Goal: Task Accomplishment & Management: Manage account settings

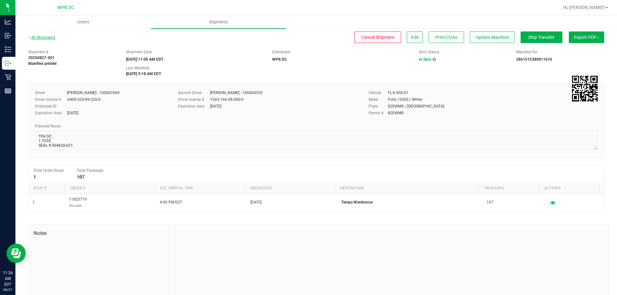
click at [44, 37] on link "All Shipments" at bounding box center [41, 37] width 27 height 4
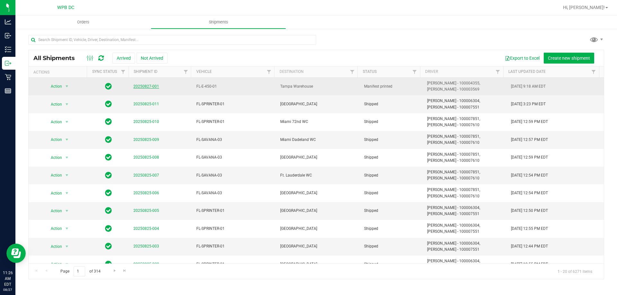
click at [146, 85] on link "20250827-001" at bounding box center [146, 86] width 26 height 4
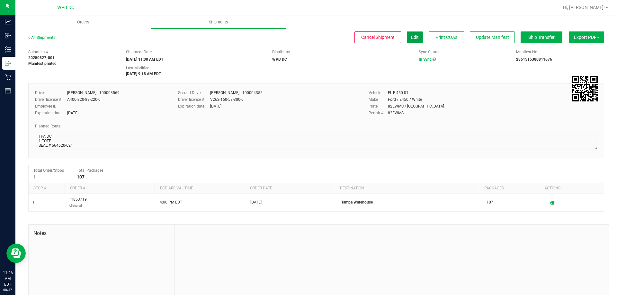
click at [412, 36] on span "Edit" at bounding box center [415, 37] width 8 height 5
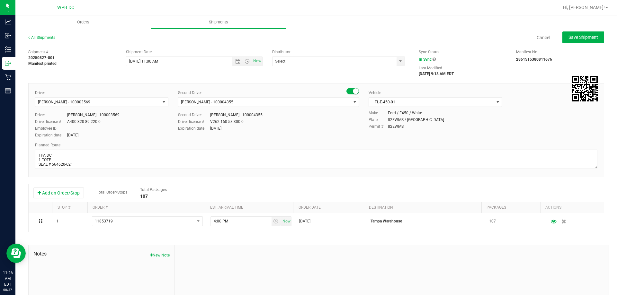
type input "WPB DC"
click at [244, 60] on span "Open the time view" at bounding box center [246, 61] width 5 height 5
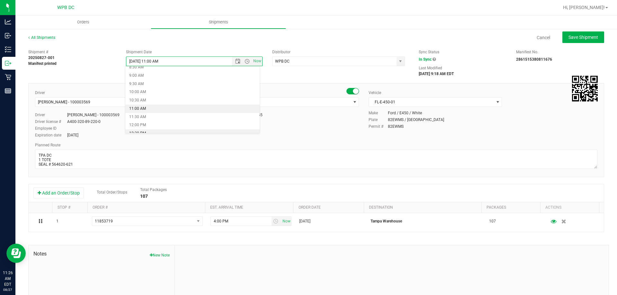
scroll to position [155, 0]
click at [151, 104] on li "11:30 AM" at bounding box center [192, 106] width 134 height 8
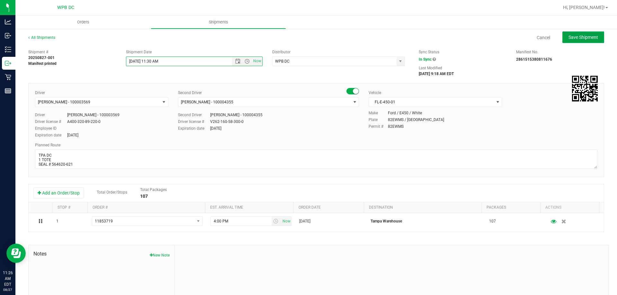
click at [569, 37] on span "Save Shipment" at bounding box center [583, 37] width 30 height 5
type input "[DATE] 3:30 PM"
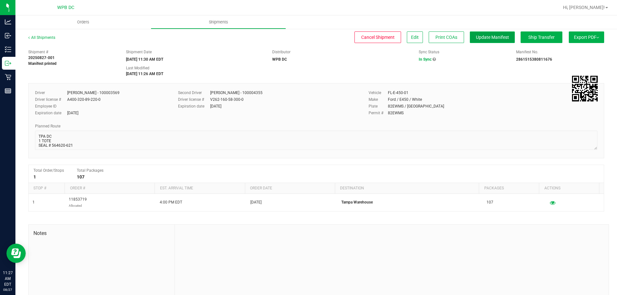
click at [483, 33] on button "Update Manifest" at bounding box center [492, 37] width 45 height 12
click at [537, 34] on button "Ship Transfer" at bounding box center [541, 37] width 42 height 12
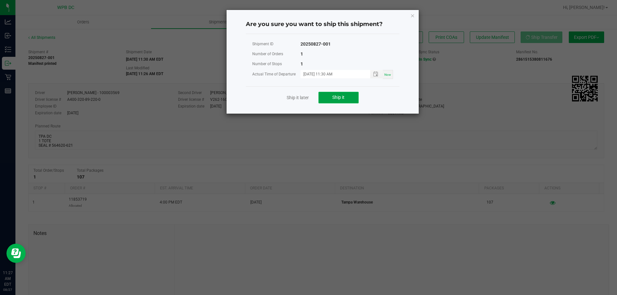
click at [340, 94] on button "Ship it" at bounding box center [338, 98] width 40 height 12
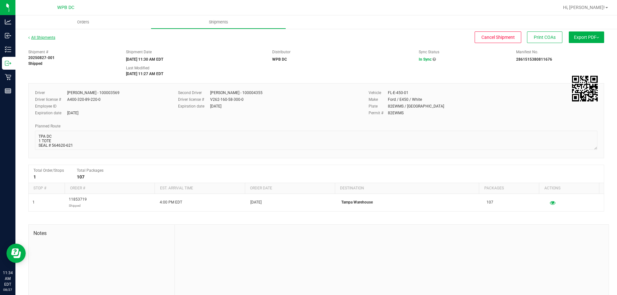
click at [36, 37] on link "All Shipments" at bounding box center [41, 37] width 27 height 4
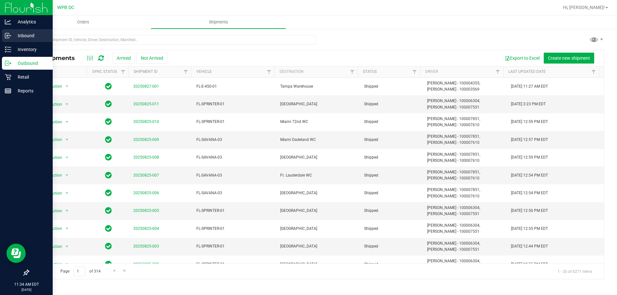
click at [17, 34] on p "Inbound" at bounding box center [30, 36] width 39 height 8
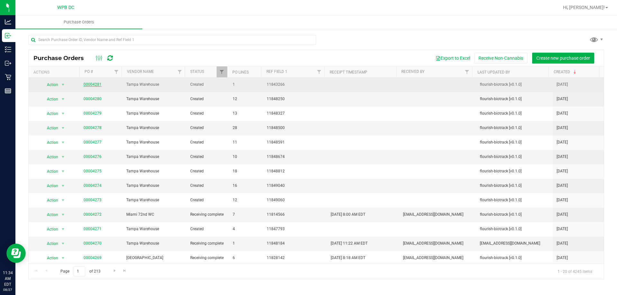
click at [92, 83] on link "00004281" at bounding box center [93, 84] width 18 height 4
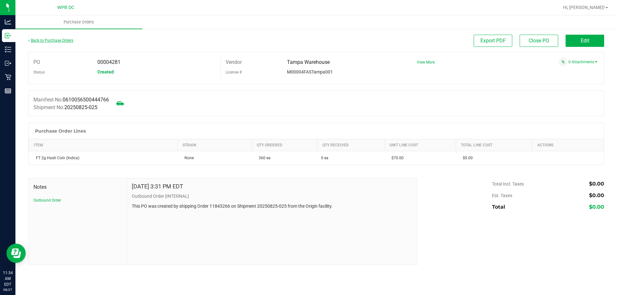
click at [72, 40] on link "Back to Purchase Orders" at bounding box center [50, 40] width 45 height 4
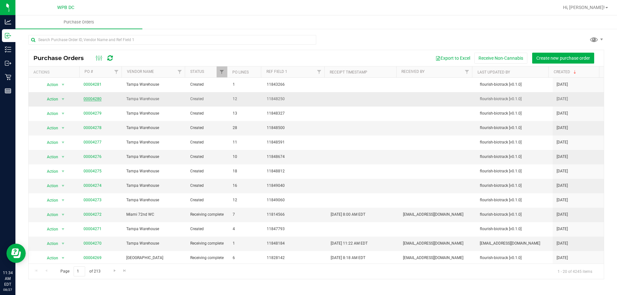
click at [90, 99] on link "00004280" at bounding box center [93, 99] width 18 height 4
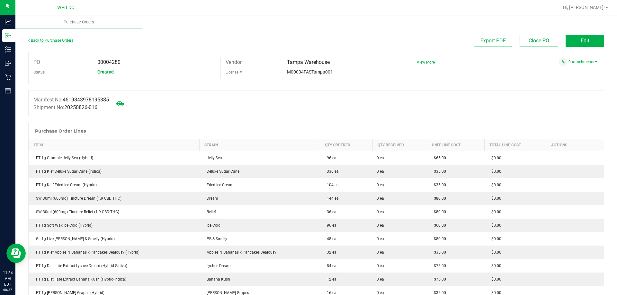
click at [47, 40] on link "Back to Purchase Orders" at bounding box center [50, 40] width 45 height 4
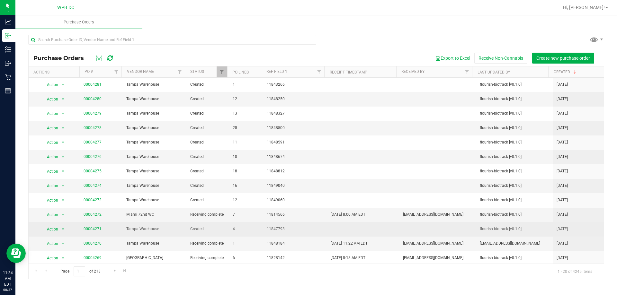
click at [99, 230] on link "00004271" at bounding box center [93, 229] width 18 height 4
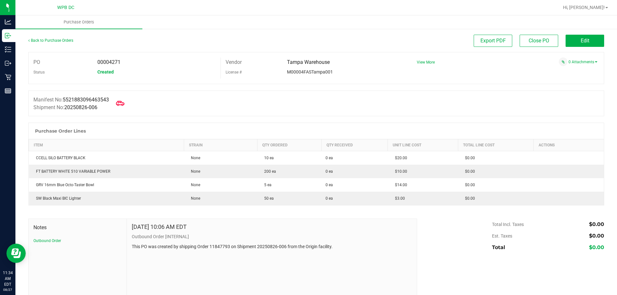
click at [122, 102] on icon at bounding box center [120, 103] width 8 height 8
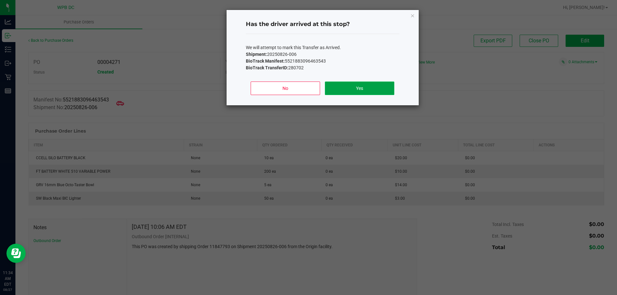
click at [366, 86] on button "Yes" at bounding box center [359, 88] width 69 height 13
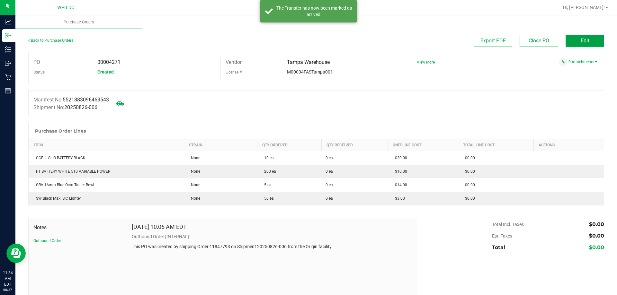
click at [584, 41] on span "Edit" at bounding box center [584, 41] width 9 height 6
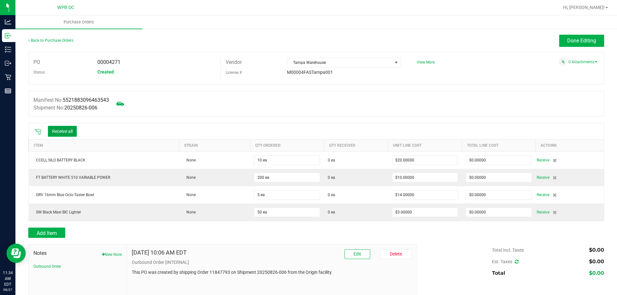
click at [72, 127] on button "Receive all" at bounding box center [62, 131] width 29 height 11
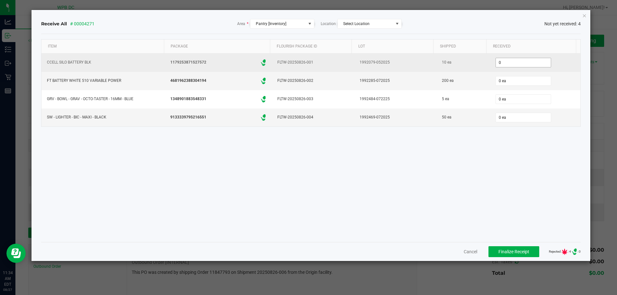
click at [515, 64] on input "0" at bounding box center [523, 62] width 55 height 9
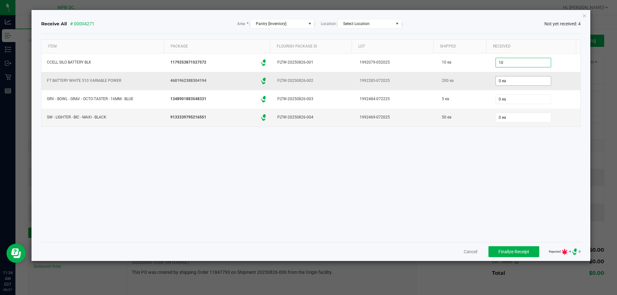
type input "10 ea"
click at [515, 81] on input "0" at bounding box center [523, 80] width 55 height 9
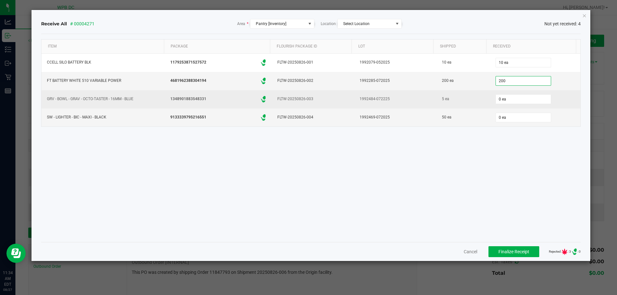
type input "200 ea"
click at [530, 93] on div "0 ea" at bounding box center [535, 99] width 83 height 13
click at [519, 98] on input "0" at bounding box center [523, 99] width 55 height 9
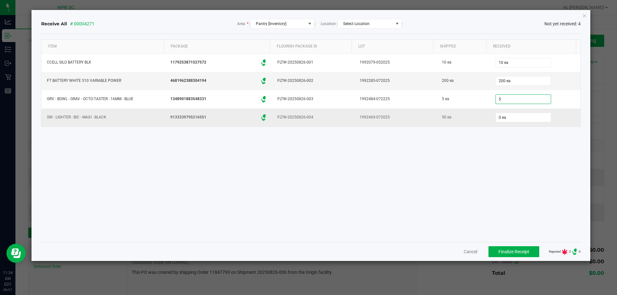
type input "5 ea"
click at [512, 124] on div "0 ea" at bounding box center [535, 117] width 83 height 13
click at [519, 121] on input "0" at bounding box center [523, 117] width 55 height 9
type input "50 ea"
click at [517, 139] on div "Item Package Flourish Package ID Lot Shipped Received CCELL SILO BATTERY BLK 11…" at bounding box center [311, 138] width 540 height 198
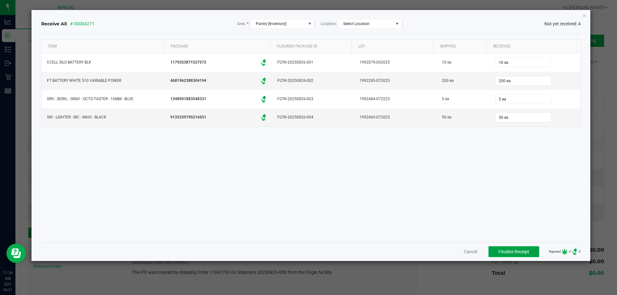
click at [517, 252] on span "Finalize Receipt" at bounding box center [513, 251] width 31 height 5
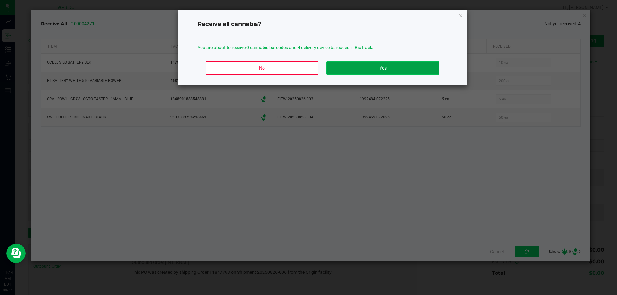
click at [396, 63] on button "Yes" at bounding box center [382, 67] width 112 height 13
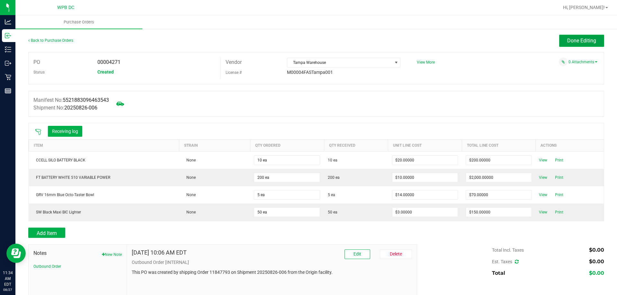
click at [580, 40] on span "Done Editing" at bounding box center [581, 41] width 29 height 6
